Goal: Transaction & Acquisition: Purchase product/service

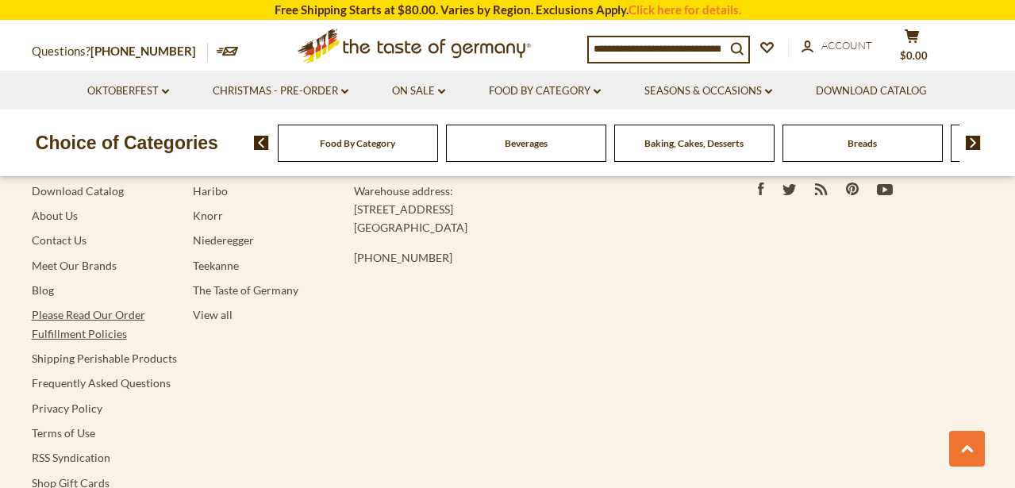
scroll to position [3083, 0]
click at [86, 305] on link "Please Read Our Order Fulfillment Policies" at bounding box center [88, 321] width 113 height 32
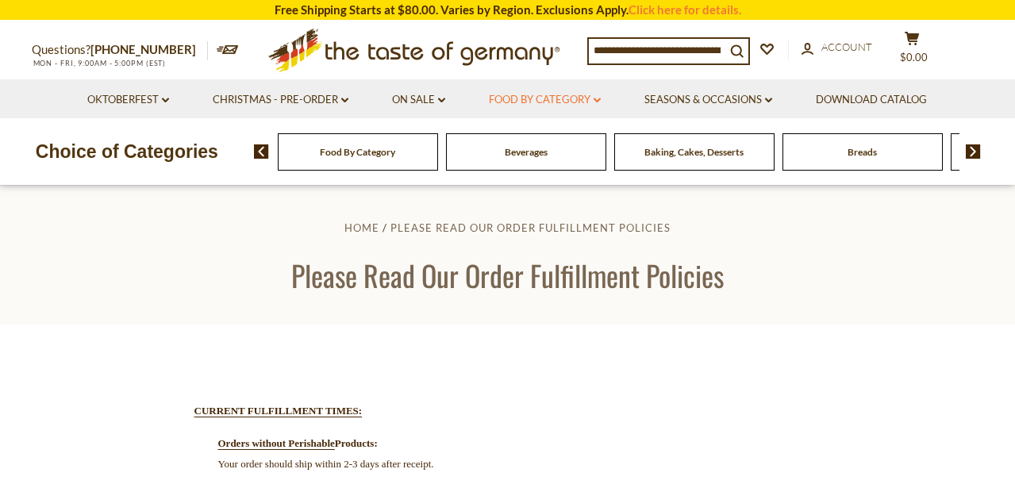
click at [598, 98] on icon "dropdown_arrow" at bounding box center [596, 101] width 7 height 6
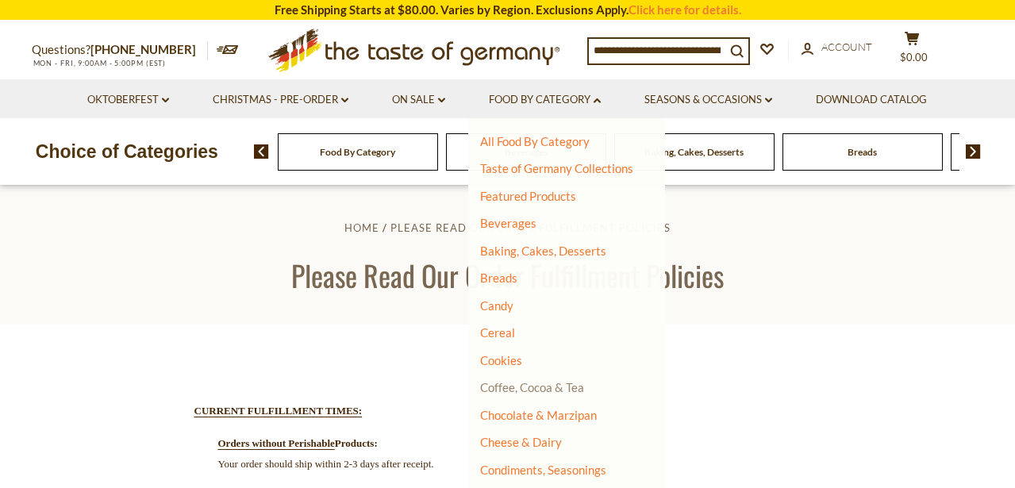
click at [524, 387] on link "Coffee, Cocoa & Tea" at bounding box center [532, 387] width 104 height 14
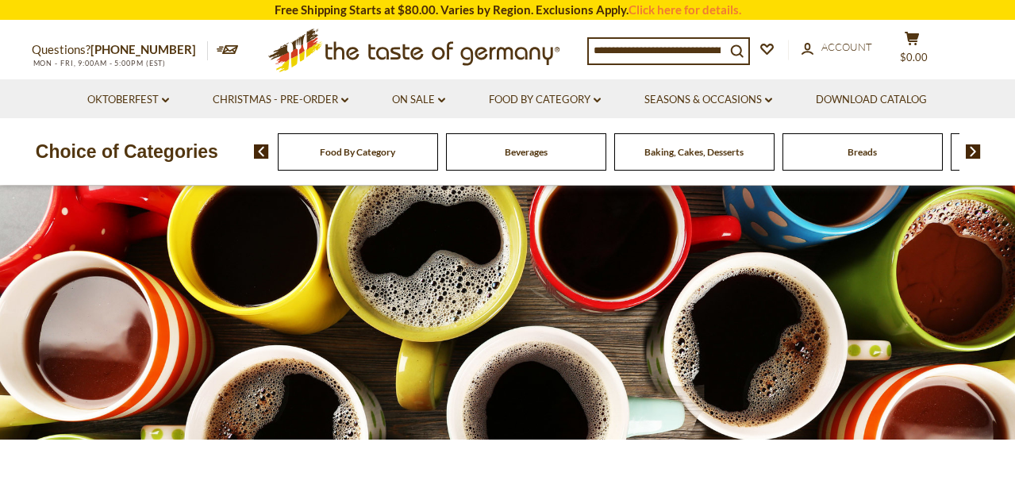
click at [338, 150] on span "Food By Category" at bounding box center [357, 152] width 75 height 12
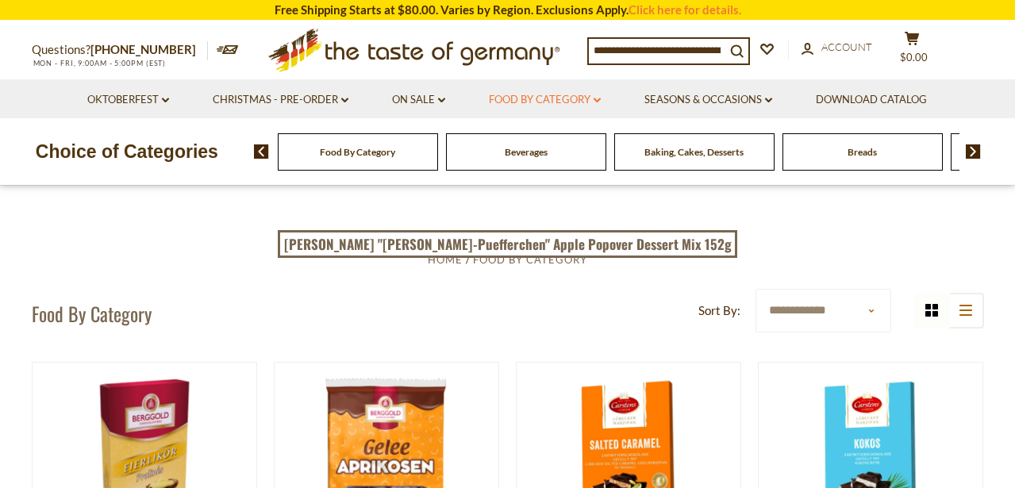
click at [585, 99] on link "Food By Category dropdown_arrow" at bounding box center [545, 99] width 112 height 17
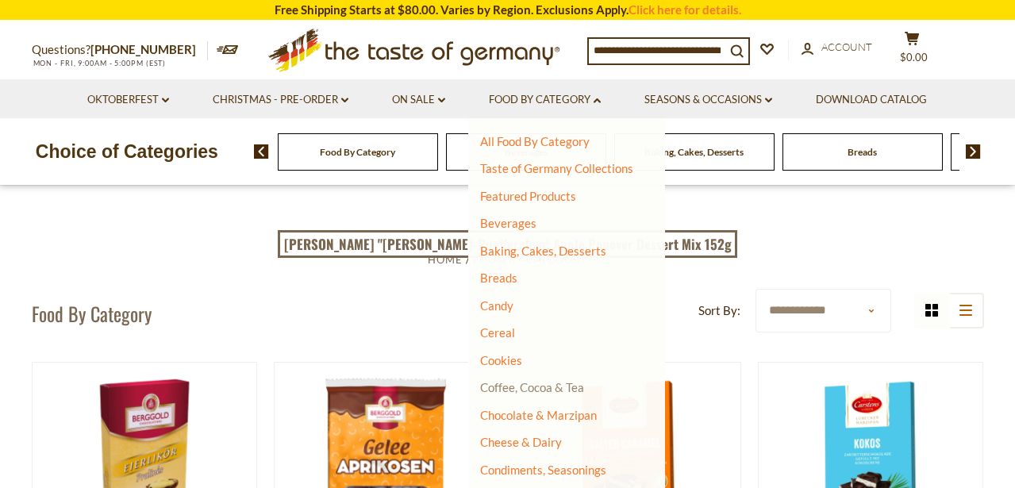
click at [520, 386] on link "Coffee, Cocoa & Tea" at bounding box center [532, 387] width 104 height 14
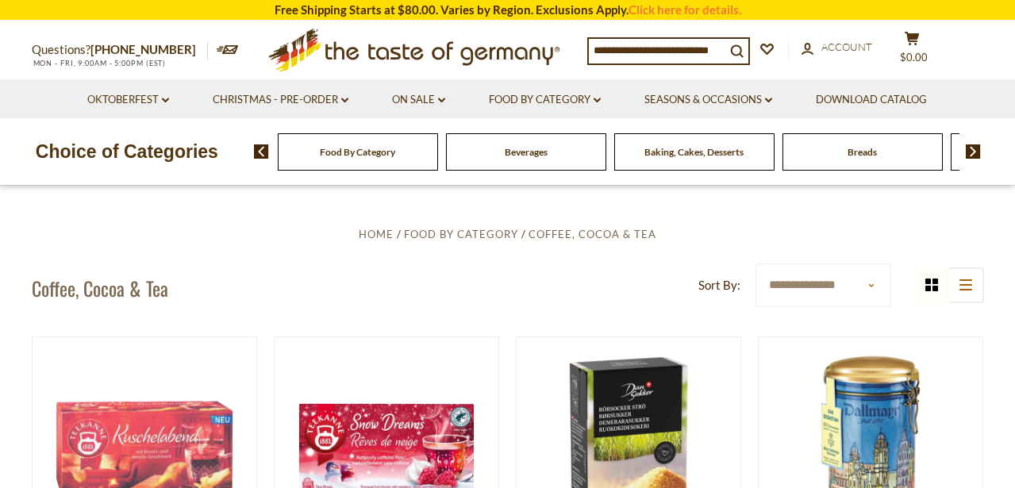
scroll to position [283, 0]
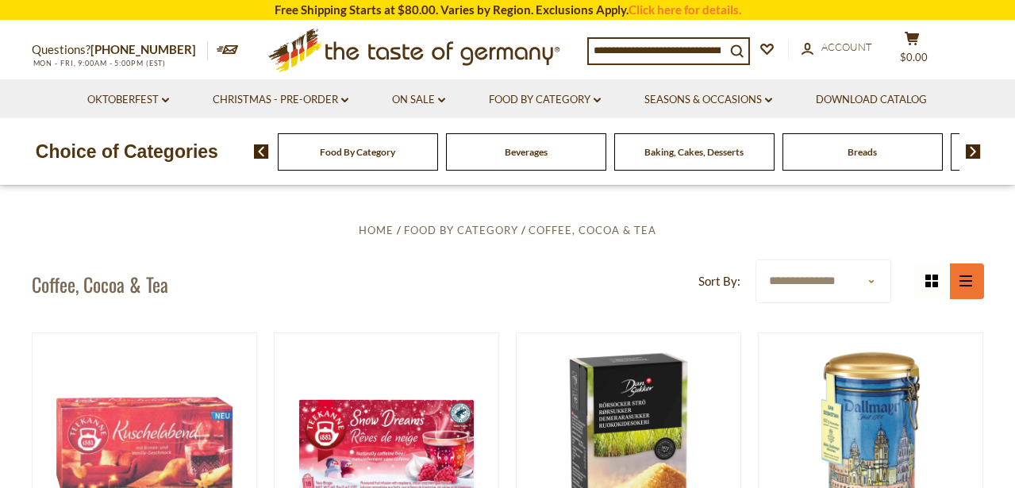
click at [972, 286] on button "list icon" at bounding box center [966, 281] width 36 height 36
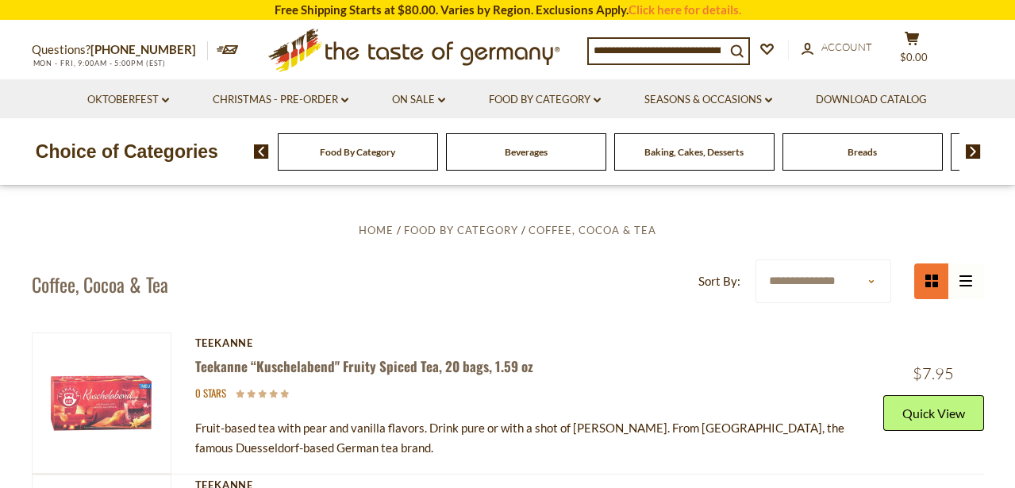
click at [928, 276] on icon at bounding box center [931, 280] width 13 height 13
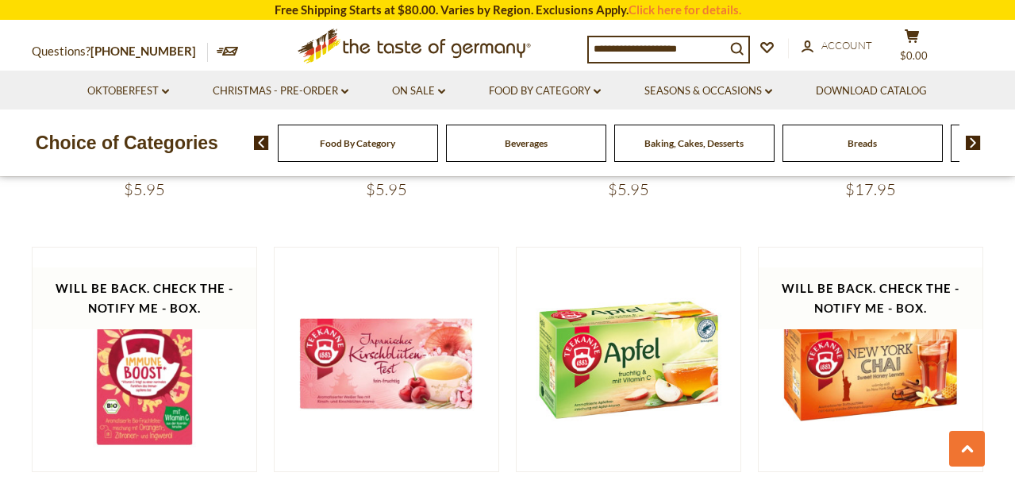
scroll to position [1014, 0]
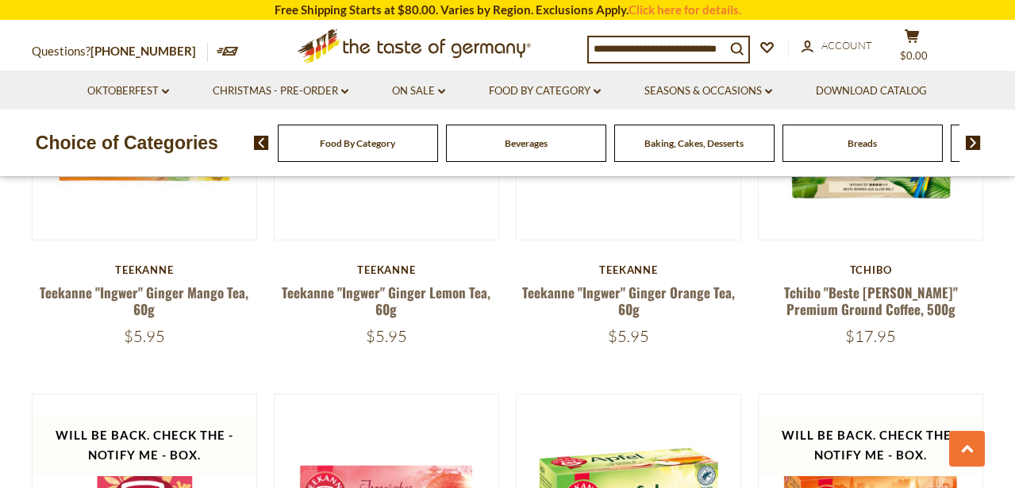
click at [641, 49] on input at bounding box center [657, 48] width 136 height 22
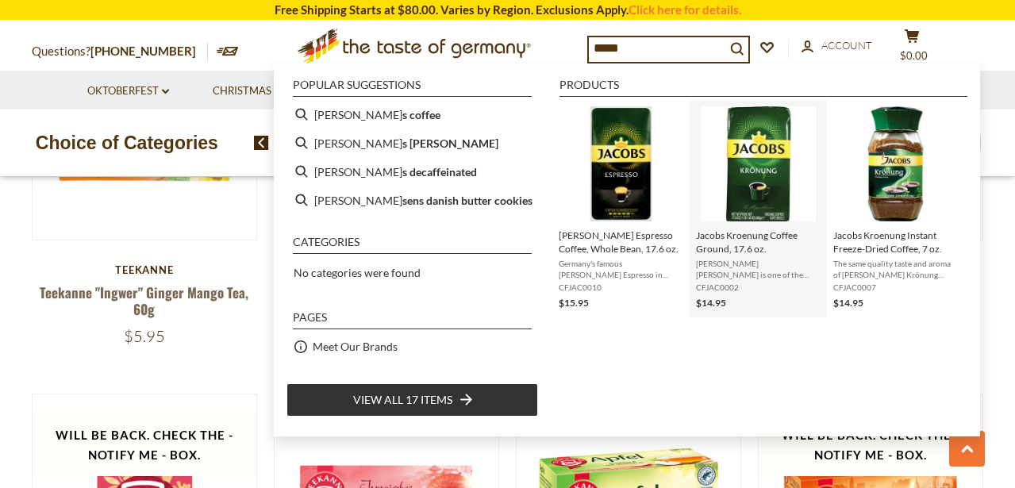
type input "*****"
click at [720, 247] on span "Jacobs Kroenung Coffee Ground, 17.6 oz." at bounding box center [758, 241] width 125 height 27
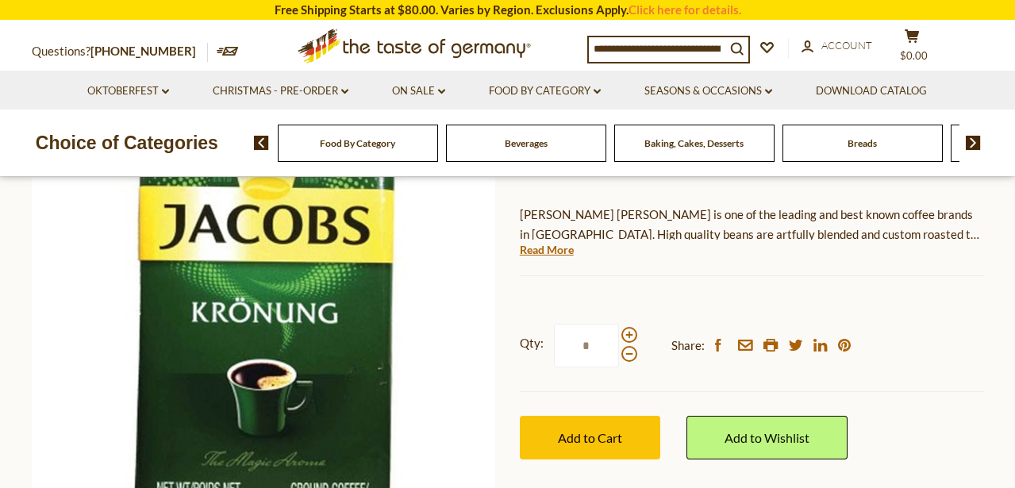
scroll to position [198, 0]
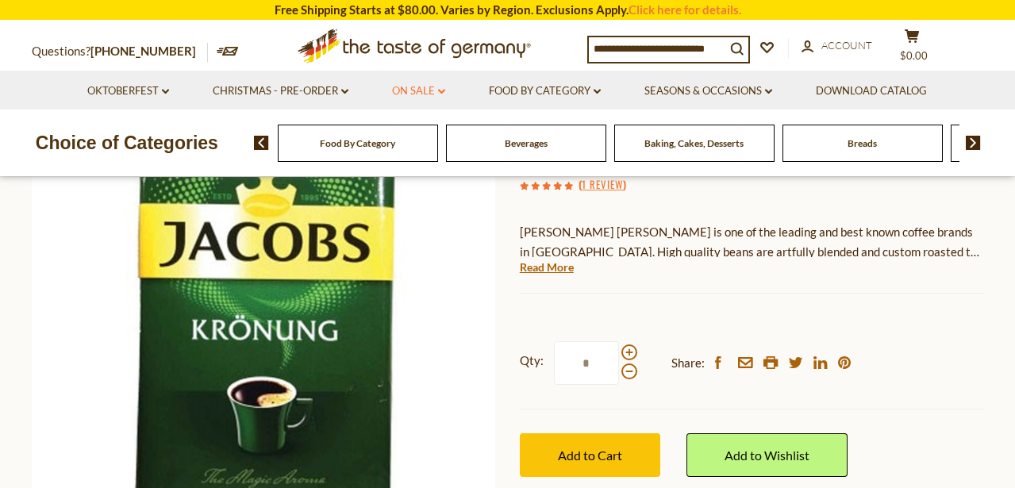
click at [440, 90] on icon at bounding box center [441, 91] width 7 height 5
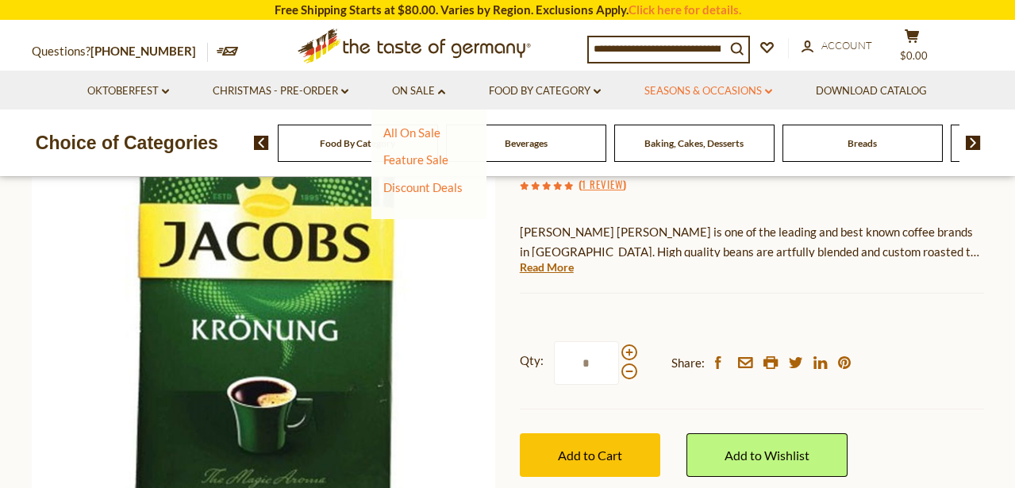
click at [757, 94] on link "Seasons & Occasions dropdown_arrow" at bounding box center [708, 91] width 128 height 17
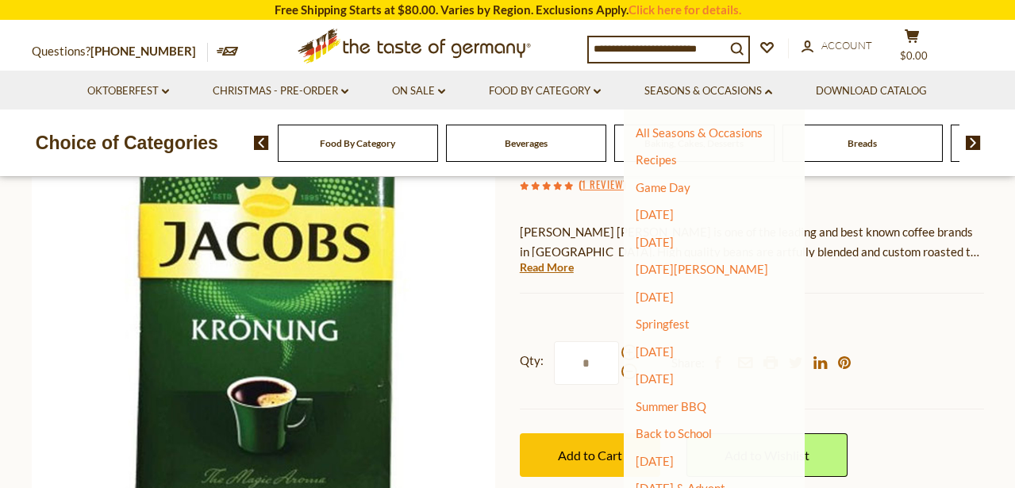
click at [972, 83] on nav "Oktoberfest dropdown_arrow All Oktoberfest Oktoberfest Foods Party Supplies Chr…" at bounding box center [508, 90] width 952 height 39
